Goal: Task Accomplishment & Management: Use online tool/utility

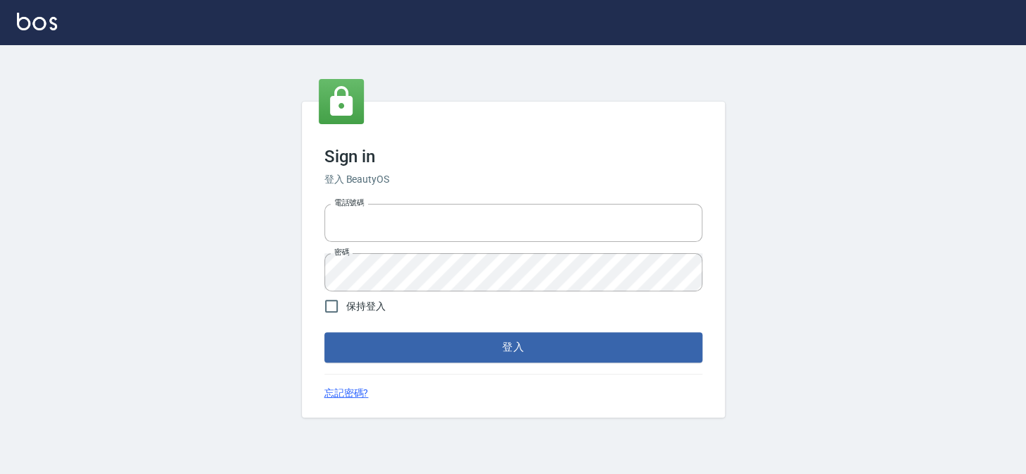
type input "27151227"
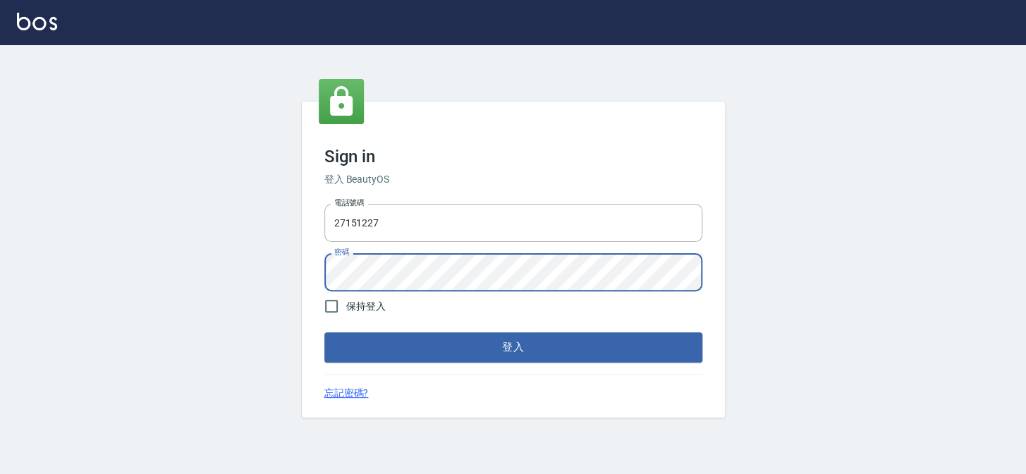
click at [324, 332] on button "登入" at bounding box center [513, 347] width 378 height 30
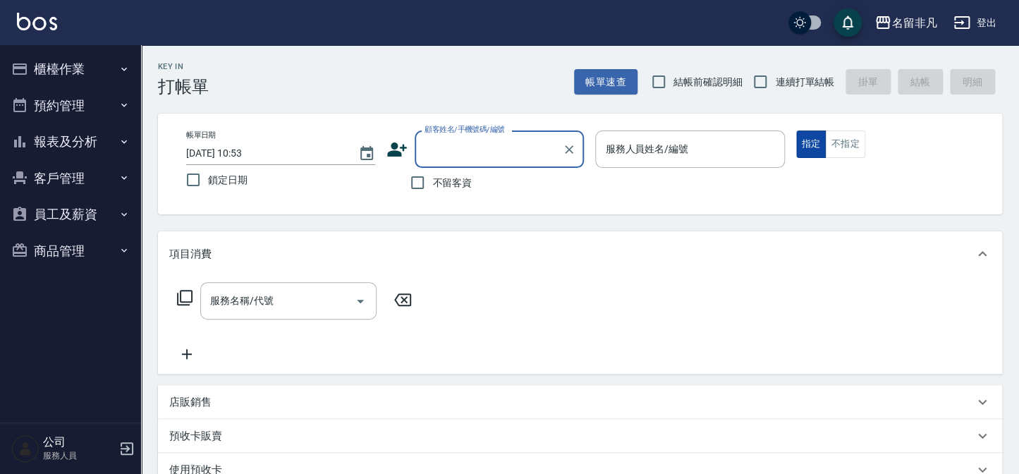
click at [808, 141] on button "指定" at bounding box center [811, 144] width 30 height 28
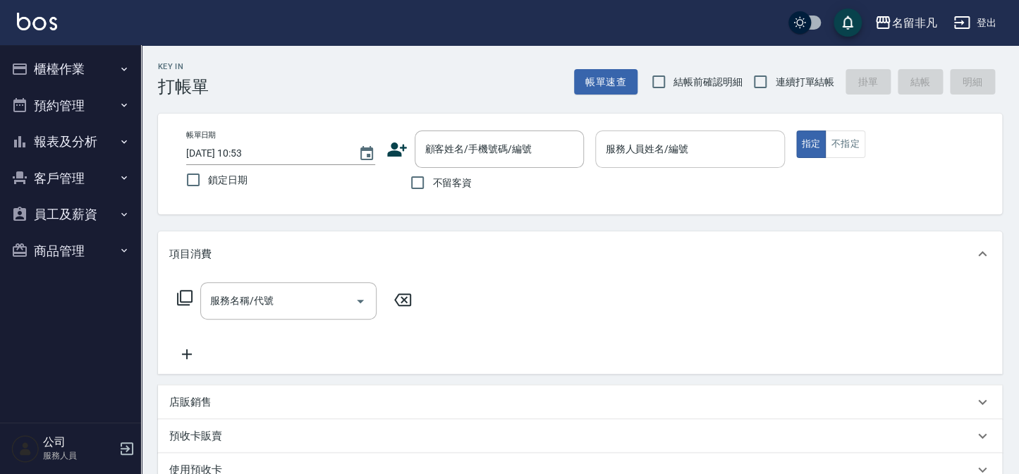
click at [719, 154] on input "服務人員姓名/編號" at bounding box center [690, 149] width 176 height 25
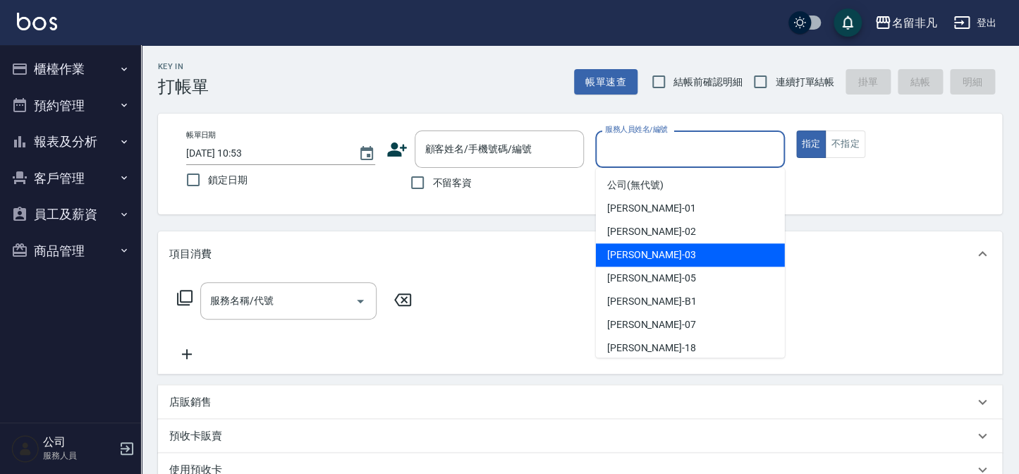
click at [719, 256] on div "[PERSON_NAME] -03" at bounding box center [690, 254] width 189 height 23
type input "[PERSON_NAME]-03"
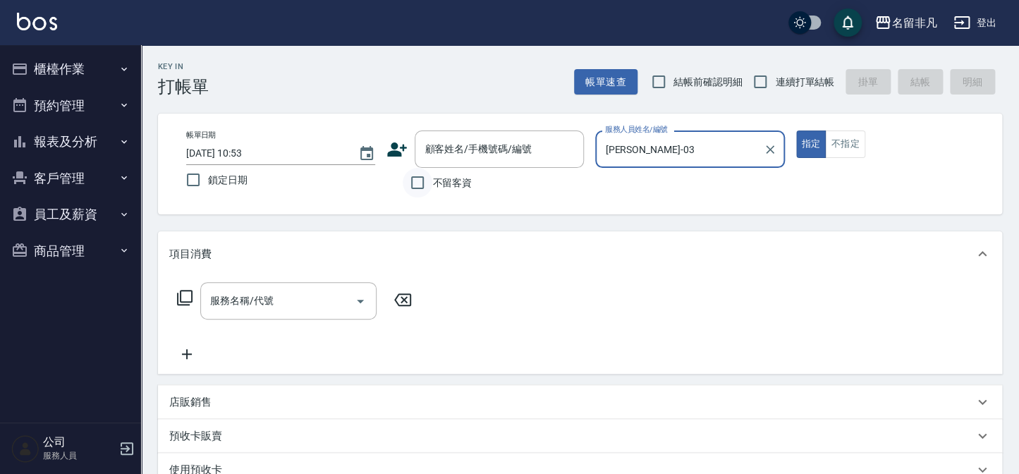
click at [415, 176] on input "不留客資" at bounding box center [418, 183] width 30 height 30
checkbox input "true"
click at [183, 291] on icon at bounding box center [184, 297] width 17 height 17
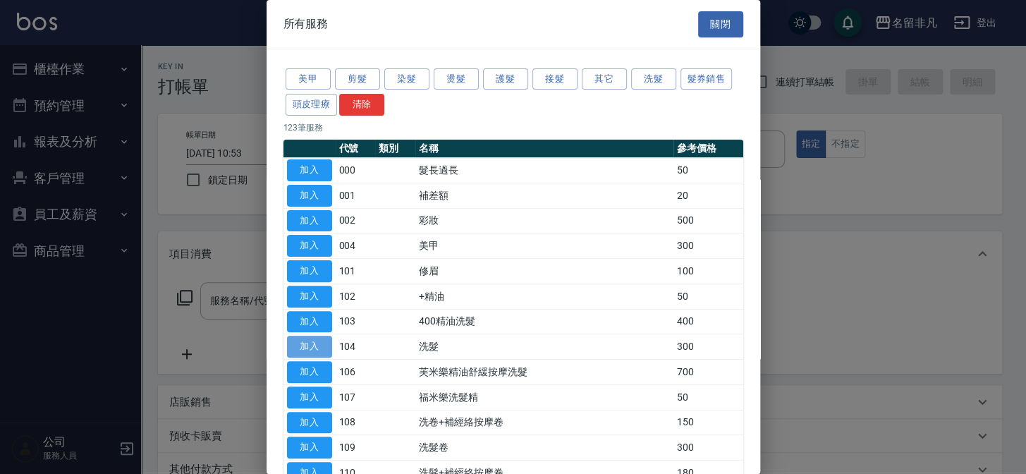
click at [302, 339] on button "加入" at bounding box center [309, 347] width 45 height 22
type input "洗髮(104)"
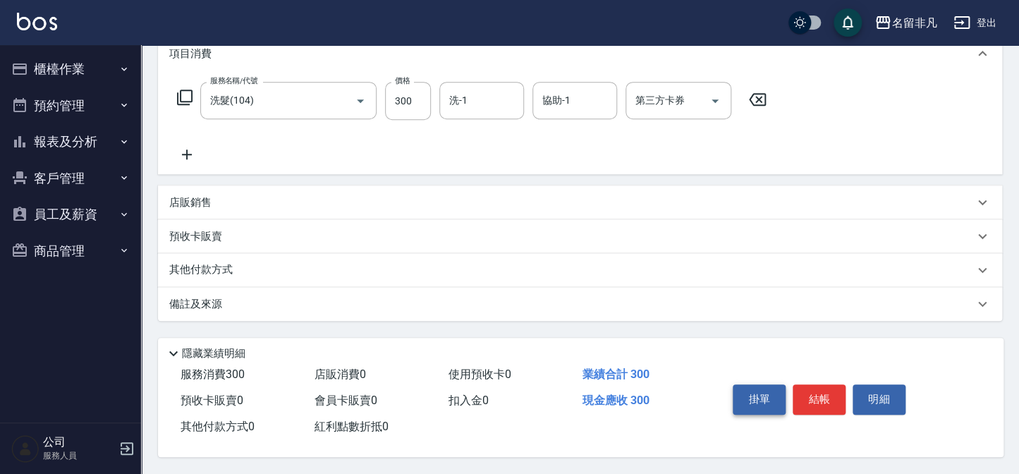
scroll to position [204, 0]
click at [820, 390] on button "結帳" at bounding box center [819, 399] width 53 height 30
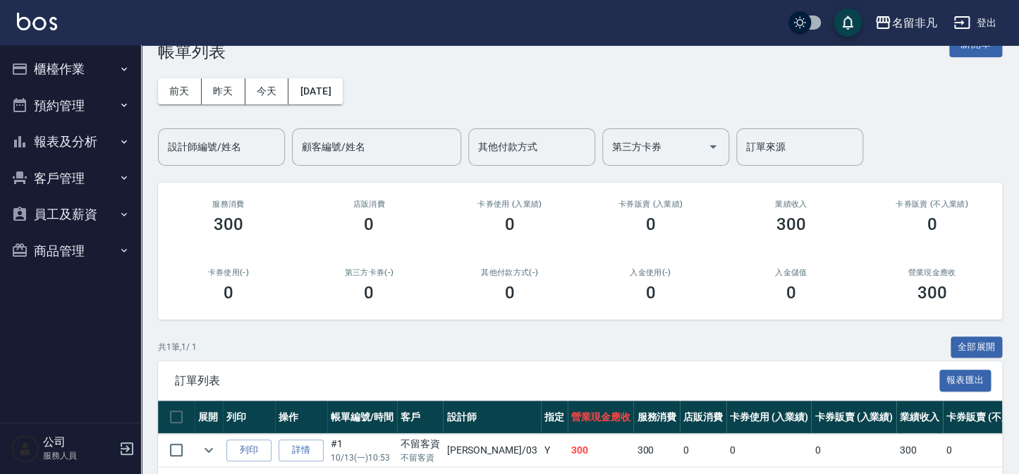
scroll to position [93, 0]
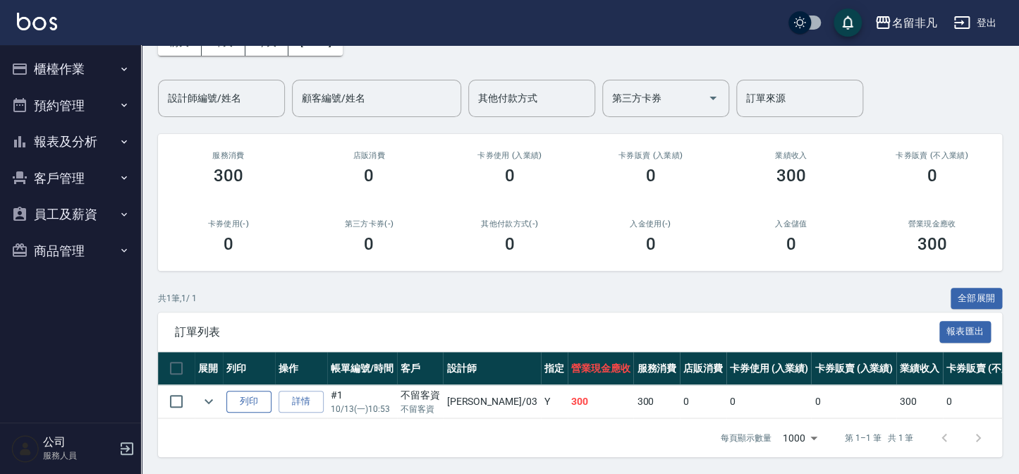
click at [249, 391] on button "列印" at bounding box center [248, 402] width 45 height 22
